Goal: Task Accomplishment & Management: Manage account settings

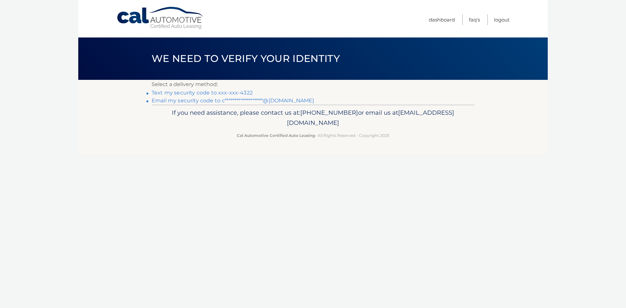
click at [234, 91] on link "Text my security code to xxx-xxx-4322" at bounding box center [202, 93] width 101 height 6
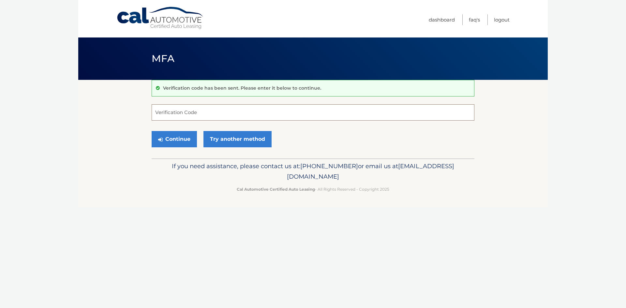
click at [213, 109] on input "Verification Code" at bounding box center [313, 112] width 323 height 16
type input "517395"
click at [179, 140] on button "Continue" at bounding box center [174, 139] width 45 height 16
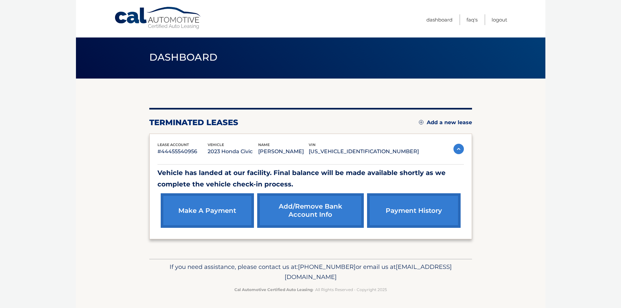
scroll to position [2, 0]
click at [430, 211] on link "payment history" at bounding box center [413, 210] width 93 height 35
click at [463, 147] on img at bounding box center [458, 148] width 10 height 10
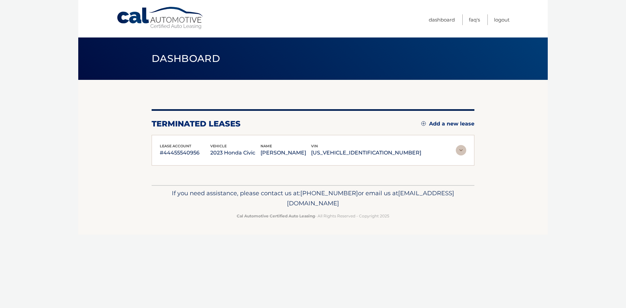
click at [463, 147] on img at bounding box center [461, 150] width 10 height 10
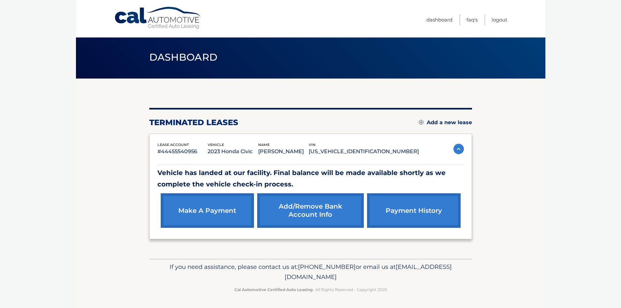
scroll to position [2, 0]
click at [221, 211] on link "make a payment" at bounding box center [207, 210] width 93 height 35
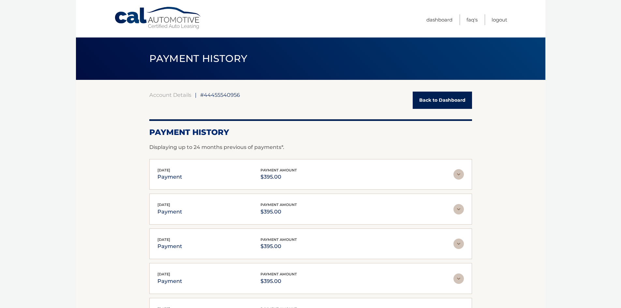
click at [450, 175] on div "Aug 07, 2025 payment payment amount $395.00" at bounding box center [305, 174] width 296 height 15
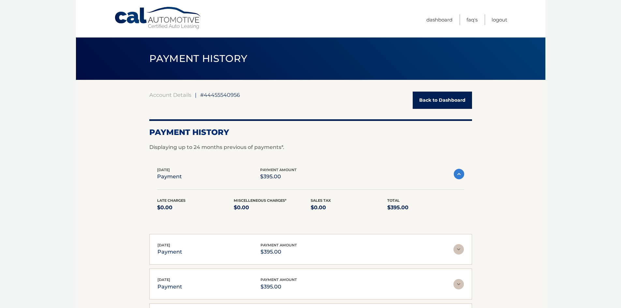
click at [461, 174] on img at bounding box center [459, 174] width 10 height 10
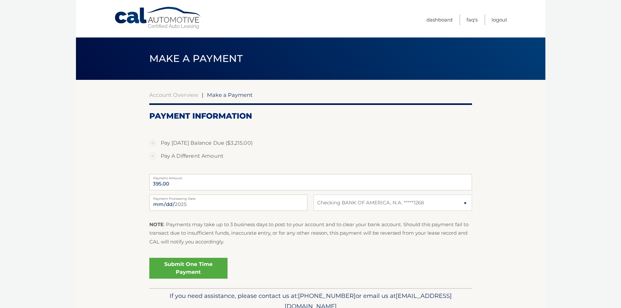
select select "ZTFjOTJmNzktNGM4Mi00NDJhLThiMTYtYjdhOTA0OGY0MzE3"
